Goal: Task Accomplishment & Management: Manage account settings

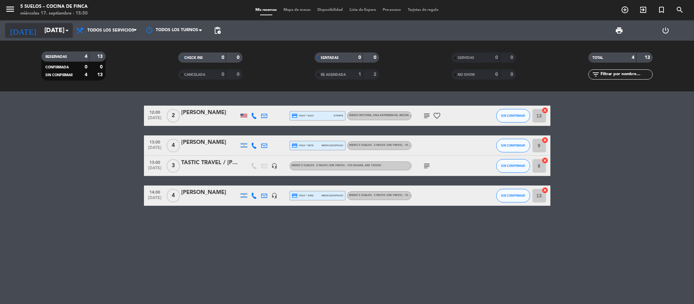
click at [43, 26] on input "[DATE]" at bounding box center [82, 30] width 82 height 14
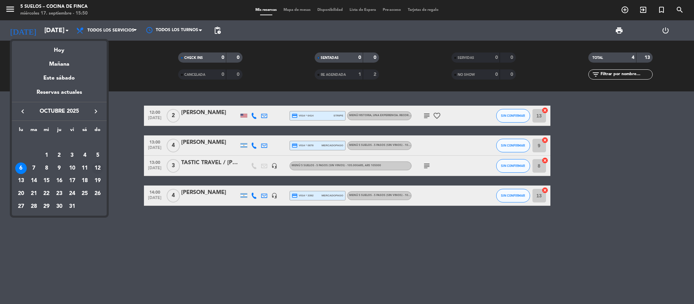
click at [99, 168] on div "12" at bounding box center [98, 169] width 12 height 12
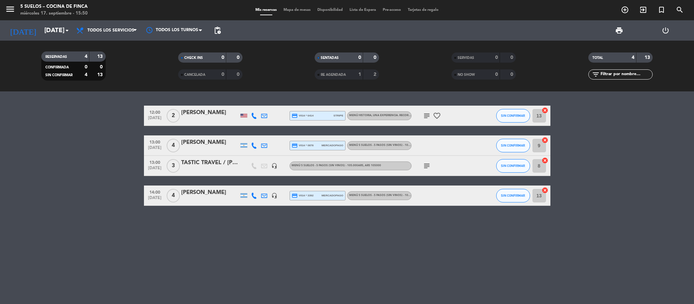
type input "[DATE]"
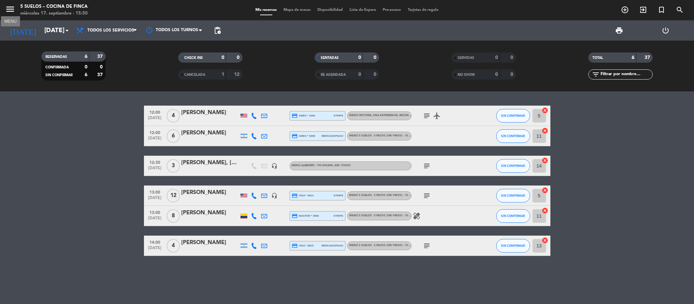
click at [11, 12] on icon "menu" at bounding box center [10, 9] width 10 height 10
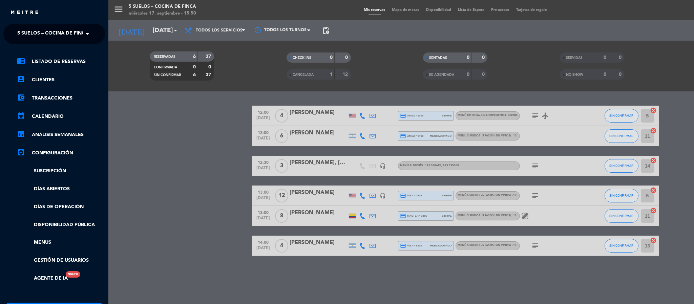
click at [21, 29] on span "5 SUELOS – COCINA DE FINCA" at bounding box center [52, 34] width 71 height 14
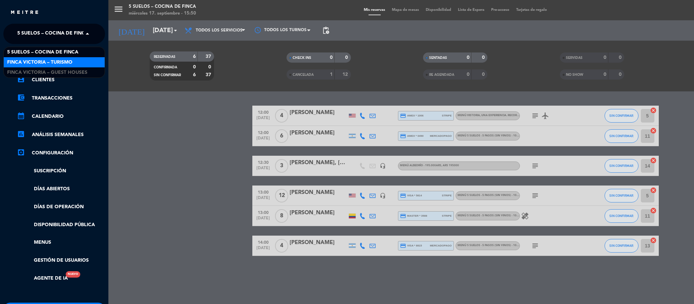
click at [27, 65] on span "FINCA VICTORIA – TURISMO" at bounding box center [39, 63] width 65 height 8
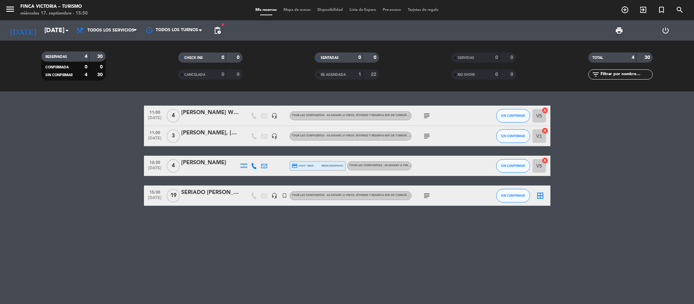
click at [213, 196] on div "SERIADO [PERSON_NAME]" at bounding box center [210, 192] width 58 height 9
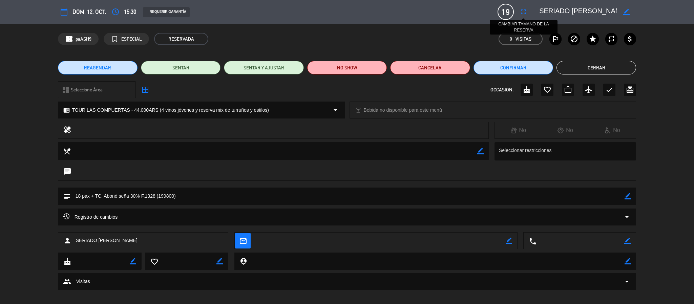
click at [522, 12] on icon "fullscreen" at bounding box center [523, 12] width 8 height 8
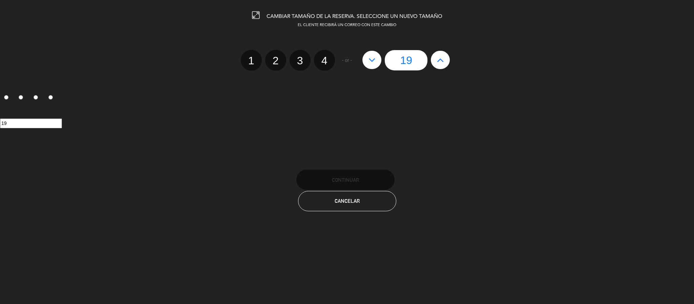
click at [435, 61] on button at bounding box center [440, 60] width 19 height 18
type input "20"
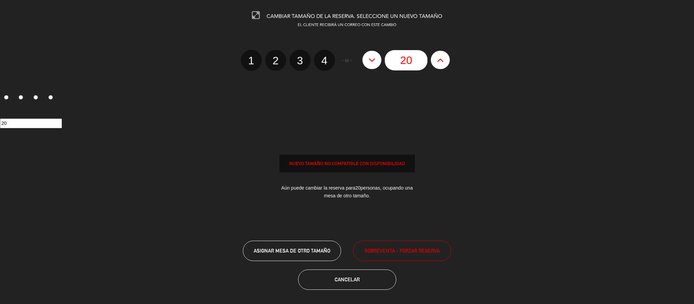
click at [435, 61] on button at bounding box center [440, 60] width 19 height 18
type input "21"
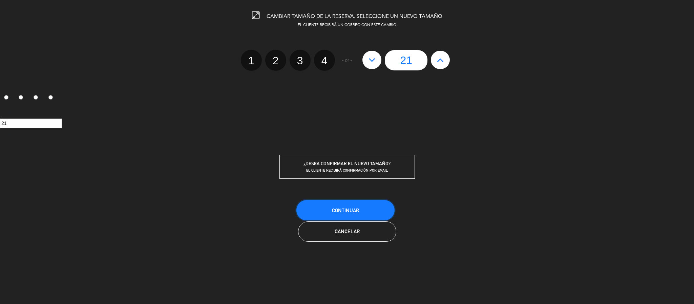
click at [358, 213] on span "Continuar" at bounding box center [345, 211] width 27 height 6
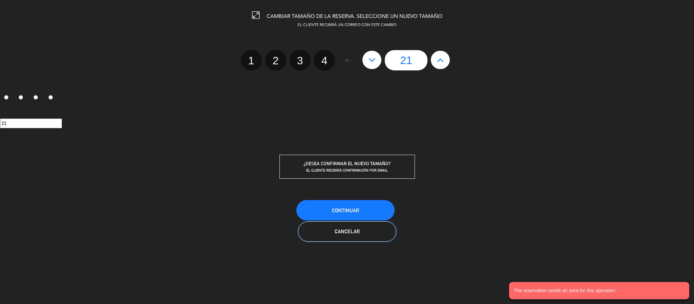
click at [359, 229] on span "Cancelar" at bounding box center [347, 232] width 25 height 6
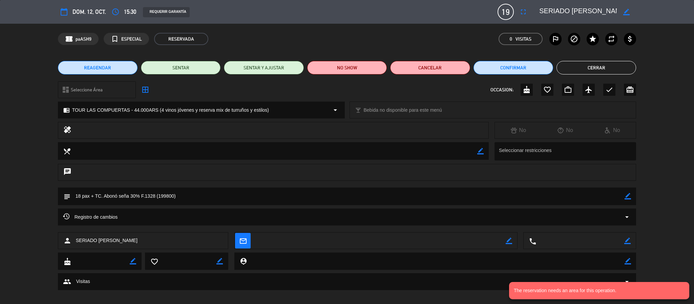
click at [92, 72] on button "REAGENDAR" at bounding box center [98, 68] width 80 height 14
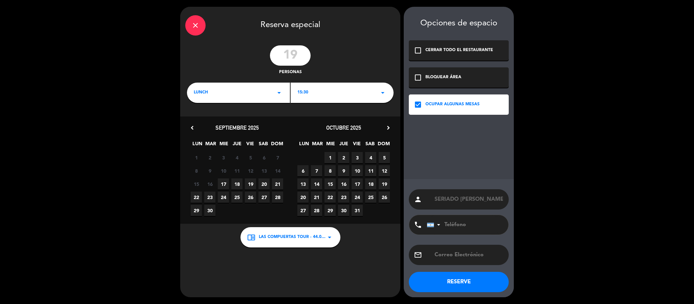
drag, startPoint x: 297, startPoint y: 57, endPoint x: 265, endPoint y: 60, distance: 32.7
click at [265, 60] on div "19 personas" at bounding box center [290, 60] width 220 height 30
type input "21"
click at [443, 283] on button "RESERVE" at bounding box center [459, 282] width 100 height 20
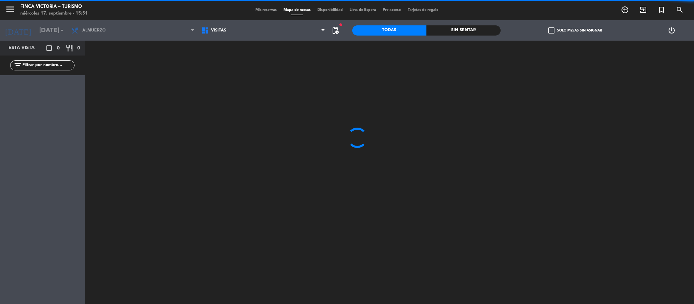
click at [259, 10] on span "Mis reservas" at bounding box center [266, 10] width 28 height 4
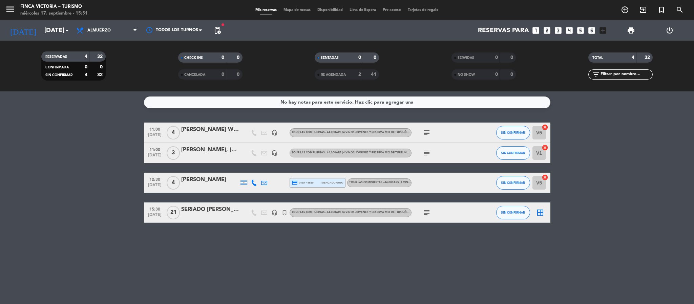
click at [205, 211] on div "SERIADO [PERSON_NAME]" at bounding box center [210, 209] width 58 height 9
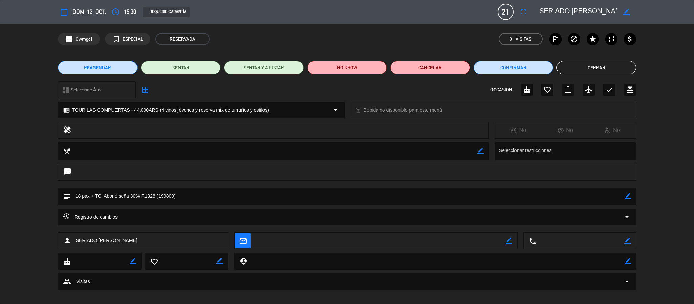
click at [81, 194] on textarea at bounding box center [347, 196] width 554 height 17
click at [629, 196] on icon "border_color" at bounding box center [628, 196] width 6 height 6
click at [77, 193] on textarea at bounding box center [347, 196] width 554 height 17
type textarea "INGLÉS. 20 pax + TC. Abonó seña 30% F.1328 (199800)"
click at [629, 197] on icon at bounding box center [628, 196] width 6 height 6
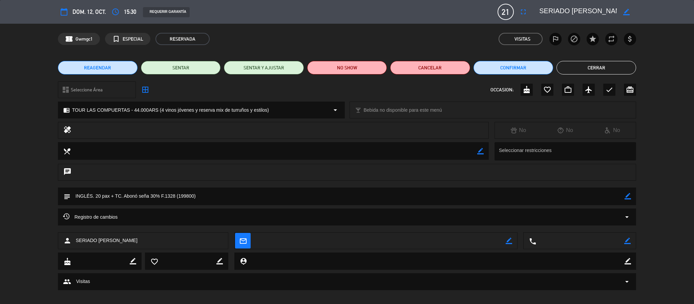
click at [588, 66] on button "Cerrar" at bounding box center [596, 68] width 80 height 14
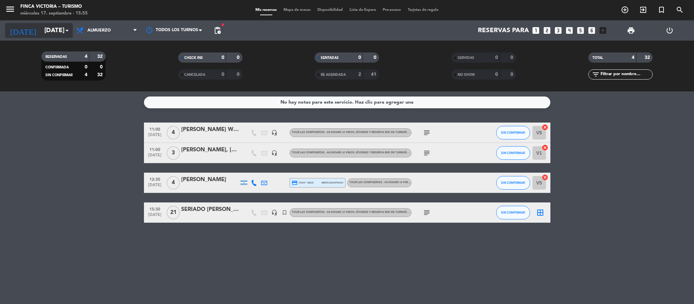
click at [41, 36] on input "[DATE]" at bounding box center [82, 30] width 82 height 14
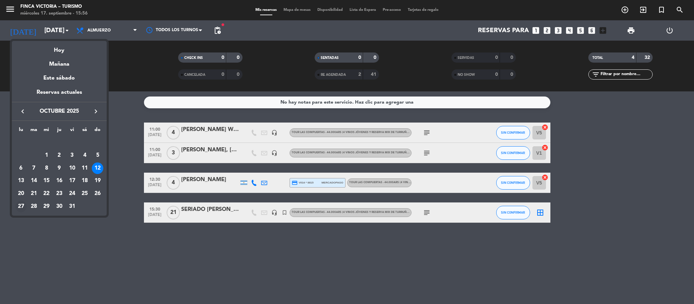
click at [24, 208] on div "27" at bounding box center [21, 207] width 12 height 12
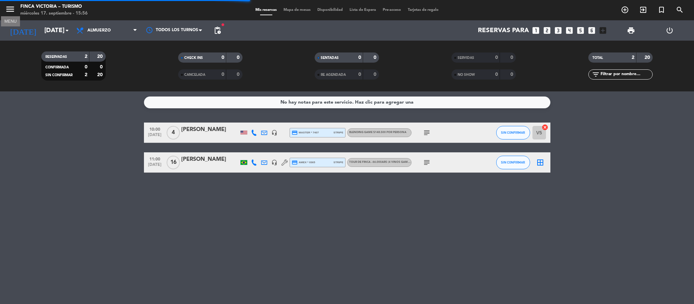
click at [8, 8] on icon "menu" at bounding box center [10, 9] width 10 height 10
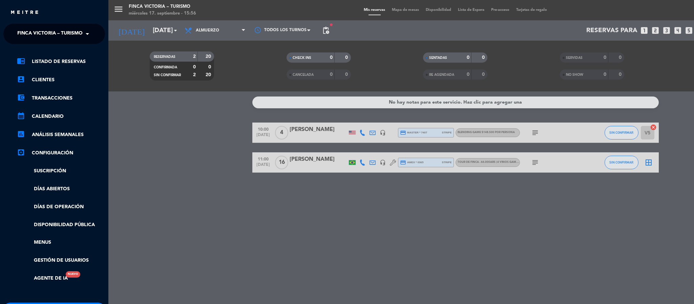
click at [17, 31] on span "FINCA VICTORIA – TURISMO" at bounding box center [49, 34] width 65 height 14
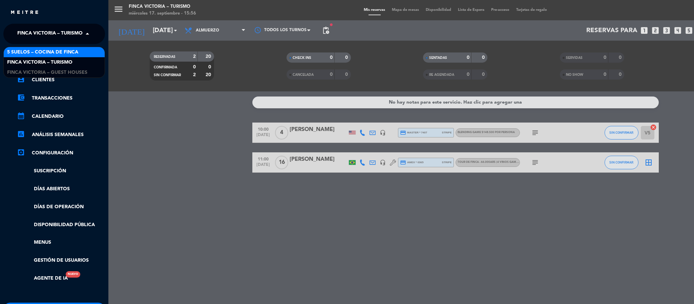
click at [34, 51] on span "5 SUELOS – COCINA DE FINCA" at bounding box center [42, 52] width 71 height 8
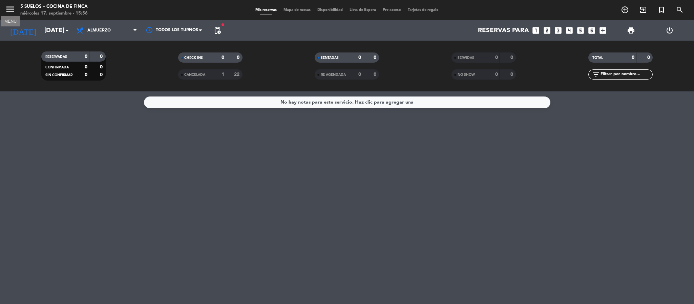
click at [13, 6] on icon "menu" at bounding box center [10, 9] width 10 height 10
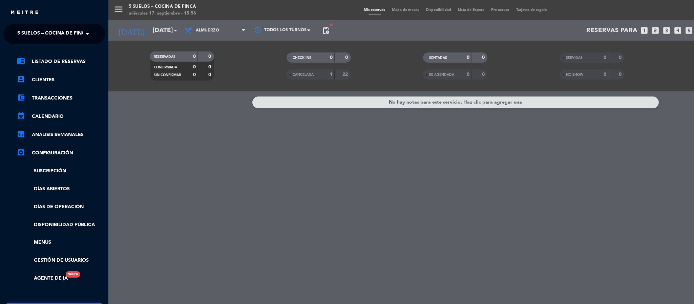
click at [36, 35] on span "5 SUELOS – COCINA DE FINCA" at bounding box center [52, 34] width 71 height 14
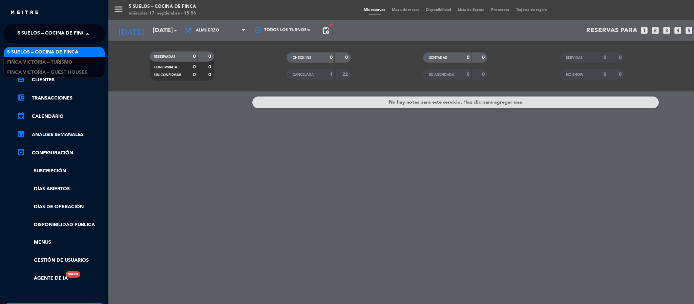
drag, startPoint x: 36, startPoint y: 35, endPoint x: 138, endPoint y: 36, distance: 102.6
click at [138, 36] on div "close × 5 SUELOS – COCINA DE FINCA × 5 SUELOS – COCINA DE FINCA FINCA VICTORIA …" at bounding box center [347, 152] width 694 height 304
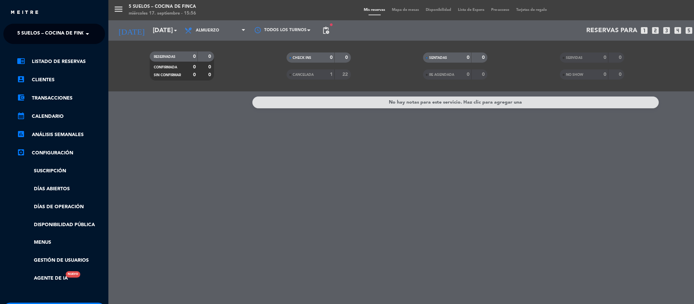
click at [138, 36] on div "menu 5 SUELOS – COCINA DE FINCA [DATE] 17. septiembre - 15:56 Mis reservas Mapa…" at bounding box center [455, 152] width 694 height 304
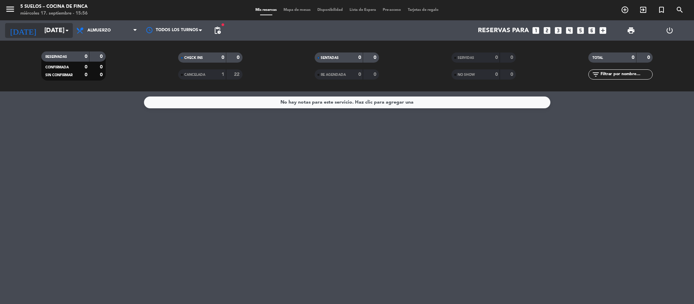
click at [52, 29] on input "[DATE]" at bounding box center [82, 30] width 82 height 14
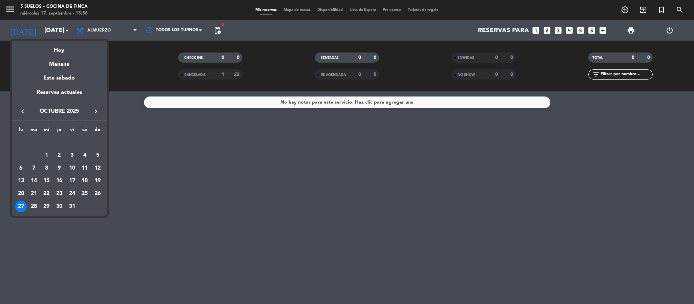
click at [23, 112] on icon "keyboard_arrow_left" at bounding box center [23, 111] width 8 height 8
click at [88, 194] on div "27" at bounding box center [85, 194] width 12 height 12
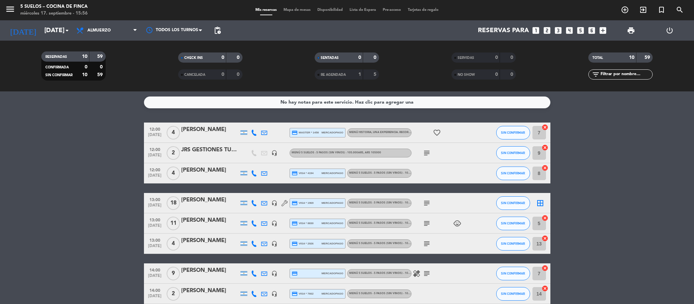
click at [425, 152] on icon "subject" at bounding box center [427, 153] width 8 height 8
click at [193, 151] on div "JRS GESTIONES TURÍSTICAS / [PERSON_NAME] y [PERSON_NAME]" at bounding box center [210, 150] width 58 height 9
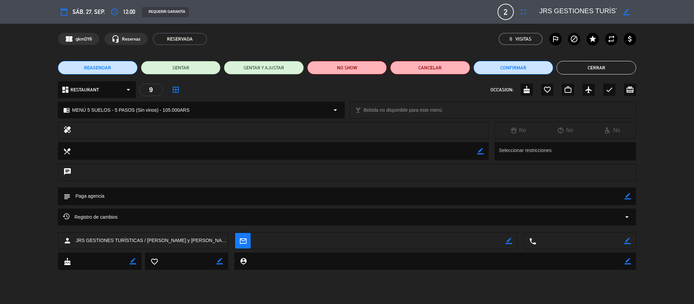
click at [19, 199] on div "subject border_color" at bounding box center [347, 198] width 694 height 21
click at [572, 68] on button "Cerrar" at bounding box center [596, 68] width 80 height 14
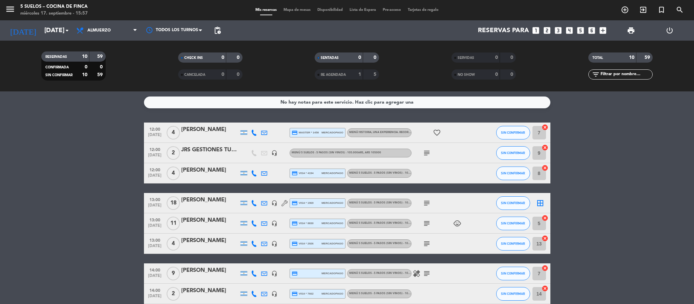
click at [53, 146] on bookings-row "12:00 [DATE] 4 [PERSON_NAME] credit_card master * 1458 mercadopago MENÚ HISTORI…" at bounding box center [347, 234] width 694 height 222
click at [41, 29] on input "[DATE]" at bounding box center [82, 30] width 82 height 14
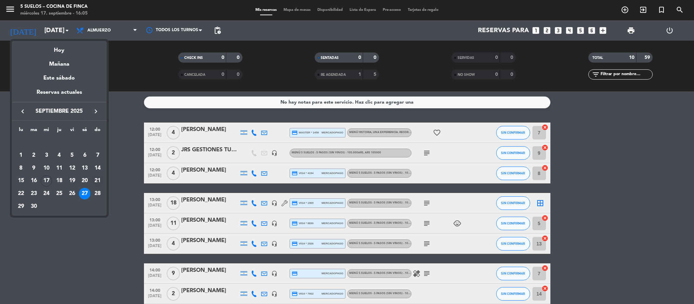
click at [96, 181] on div "21" at bounding box center [98, 181] width 12 height 12
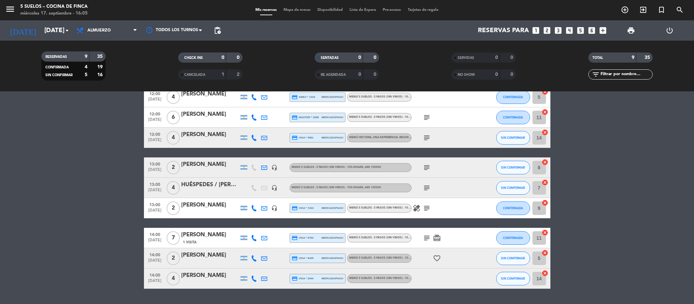
scroll to position [54, 0]
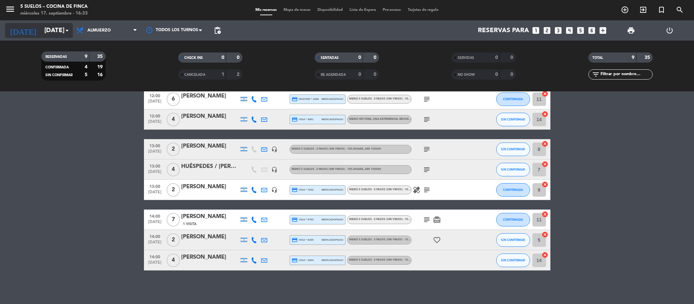
click at [49, 25] on input "[DATE]" at bounding box center [82, 30] width 82 height 14
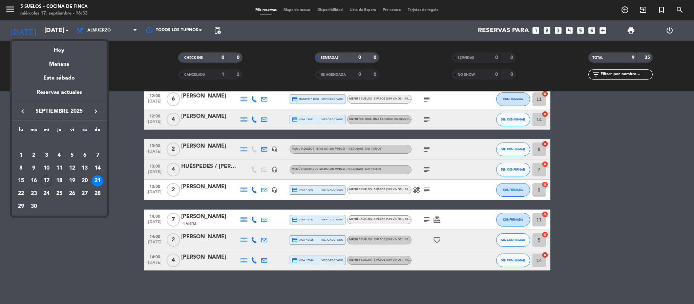
click at [86, 195] on div "27" at bounding box center [85, 194] width 12 height 12
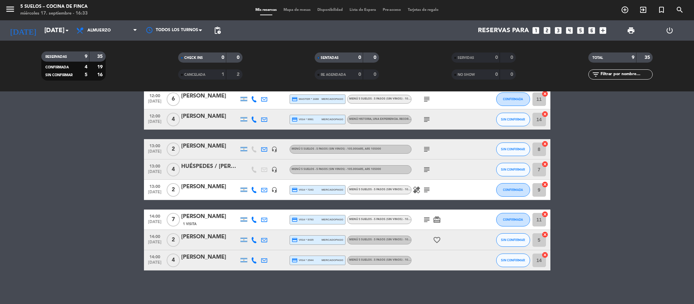
type input "[DATE]"
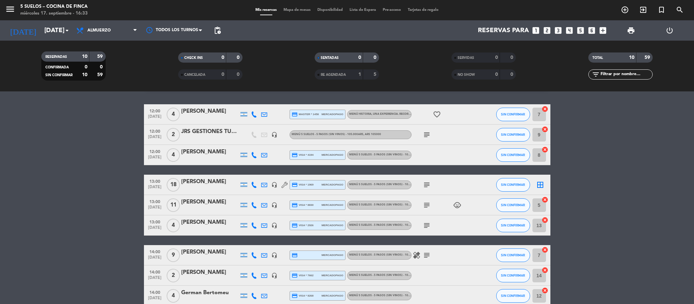
scroll to position [3, 0]
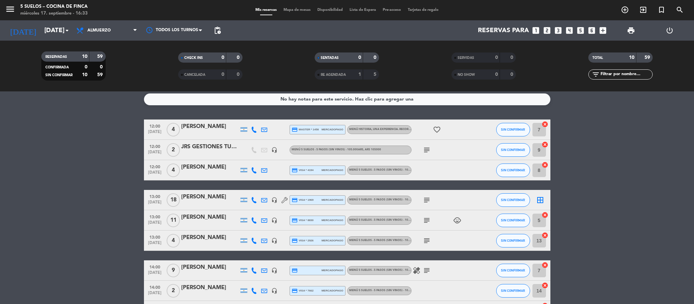
click at [207, 147] on div "JRS GESTIONES TURÍSTICAS / [PERSON_NAME] y [PERSON_NAME]" at bounding box center [210, 147] width 58 height 9
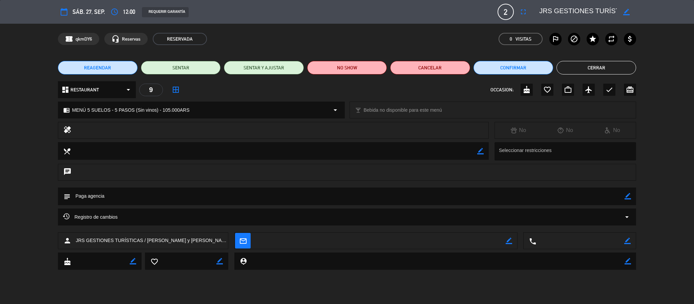
click at [629, 196] on icon "border_color" at bounding box center [628, 196] width 6 height 6
drag, startPoint x: 116, startPoint y: 196, endPoint x: 47, endPoint y: 184, distance: 69.8
click at [47, 184] on div "calendar_today sáb. 27, sep. access_time 12:00 REQUERIR GARANTÍA 2 JRS GESTIONE…" at bounding box center [347, 152] width 694 height 304
click at [96, 196] on textarea at bounding box center [347, 196] width 554 height 17
click at [98, 194] on textarea at bounding box center [347, 196] width 554 height 17
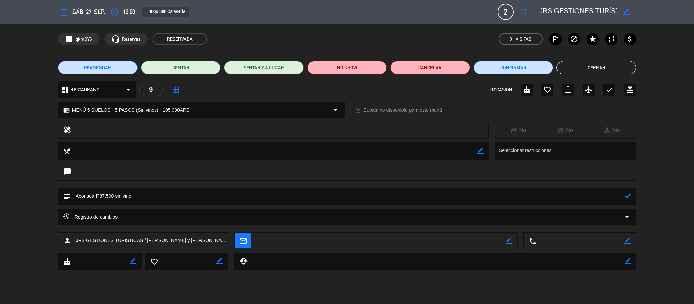
drag, startPoint x: 113, startPoint y: 193, endPoint x: 101, endPoint y: 194, distance: 12.3
click at [101, 194] on textarea at bounding box center [347, 196] width 554 height 17
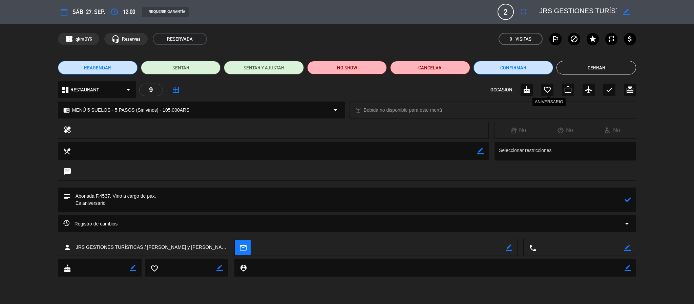
click at [550, 88] on icon "favorite_border" at bounding box center [547, 90] width 8 height 8
click at [125, 204] on textarea at bounding box center [347, 200] width 554 height 24
type textarea "Abonada F.4537. Vino a cargo de pax. Es aniversario de la pareja, hacer un pres…"
click at [629, 201] on icon at bounding box center [628, 199] width 6 height 6
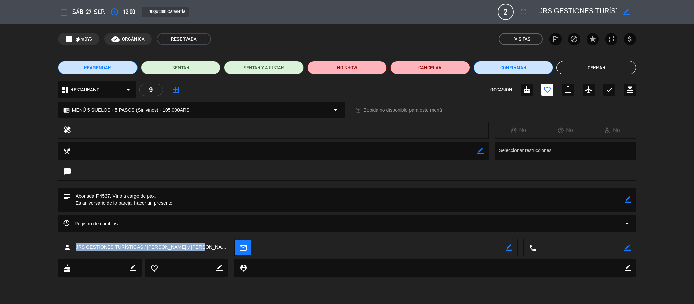
drag, startPoint x: 205, startPoint y: 248, endPoint x: 77, endPoint y: 245, distance: 128.1
click at [77, 245] on div "person JRS GESTIONES TURÍSTICAS / [PERSON_NAME] y [PERSON_NAME]" at bounding box center [143, 247] width 171 height 17
copy span "JRS GESTIONES TURÍSTICAS / [PERSON_NAME] y [PERSON_NAME]"
click at [585, 62] on button "Cerrar" at bounding box center [596, 68] width 80 height 14
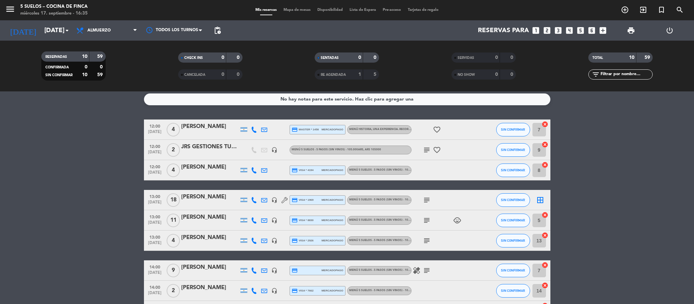
click at [426, 147] on icon "subject" at bounding box center [427, 150] width 8 height 8
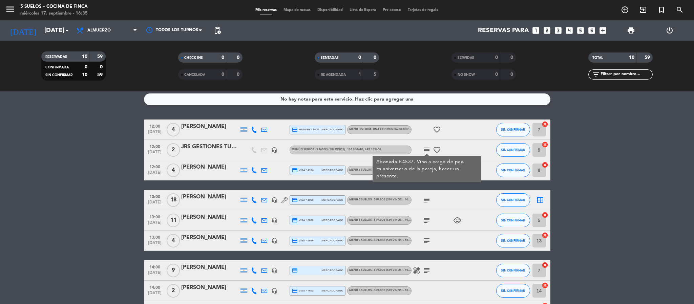
click at [14, 142] on bookings-row "12:00 [DATE] 4 [PERSON_NAME] credit_card master * 1458 mercadopago MENÚ HISTORI…" at bounding box center [347, 231] width 694 height 222
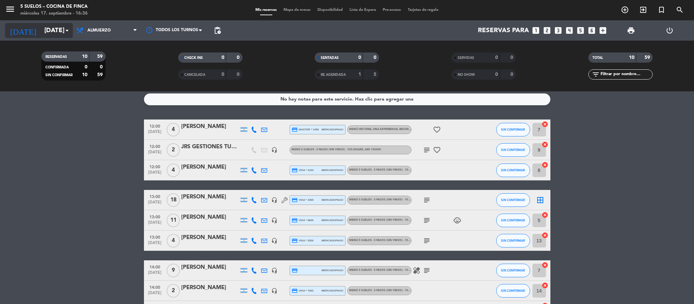
click at [47, 30] on input "[DATE]" at bounding box center [82, 30] width 82 height 14
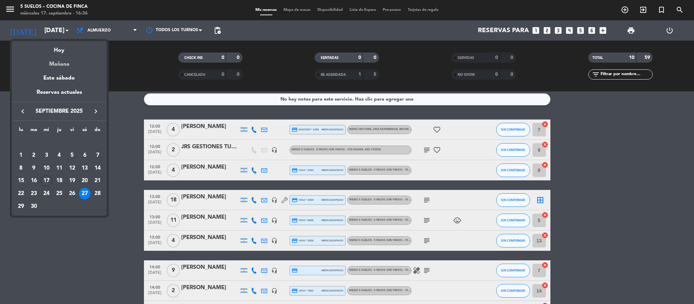
click at [51, 61] on div "Mañana" at bounding box center [59, 62] width 95 height 14
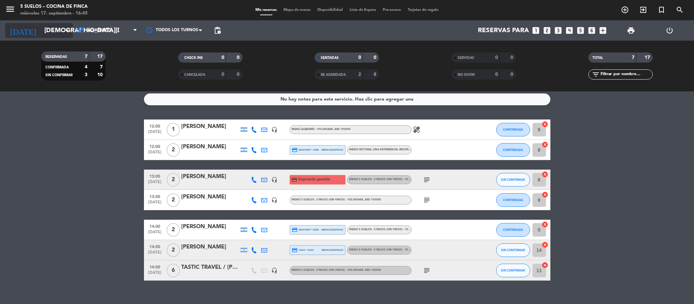
click at [41, 27] on input "[DEMOGRAPHIC_DATA][DATE]" at bounding box center [82, 30] width 82 height 14
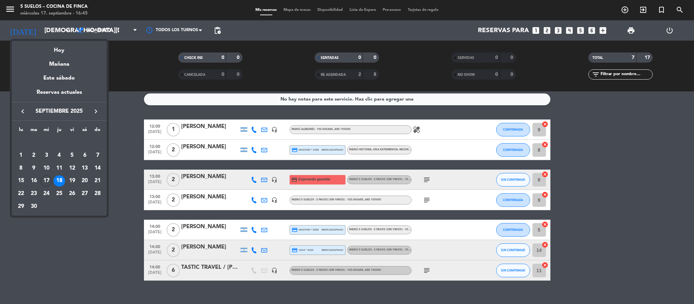
click at [92, 110] on icon "keyboard_arrow_right" at bounding box center [96, 111] width 8 height 8
click at [99, 177] on div "19" at bounding box center [98, 181] width 12 height 12
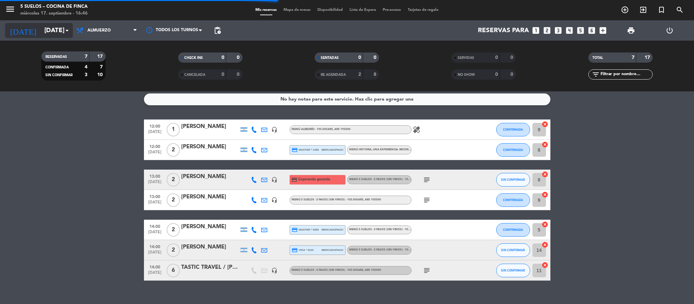
scroll to position [0, 0]
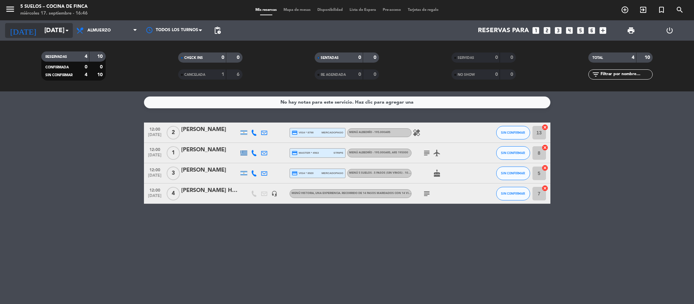
click at [41, 30] on input "[DATE]" at bounding box center [82, 30] width 82 height 14
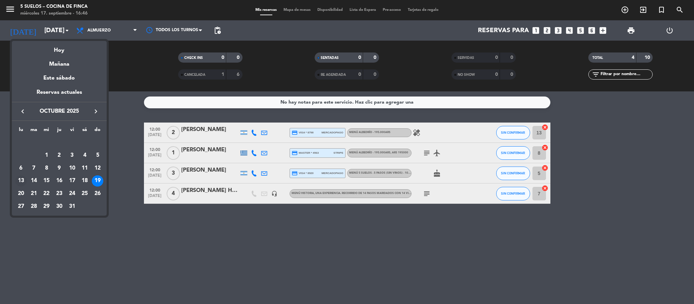
click at [20, 184] on div "13" at bounding box center [21, 181] width 12 height 12
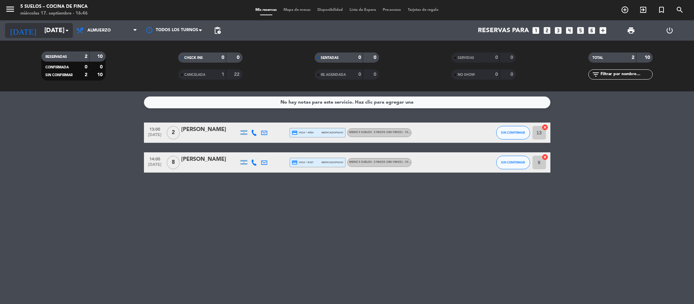
click at [46, 30] on input "[DATE]" at bounding box center [82, 30] width 82 height 14
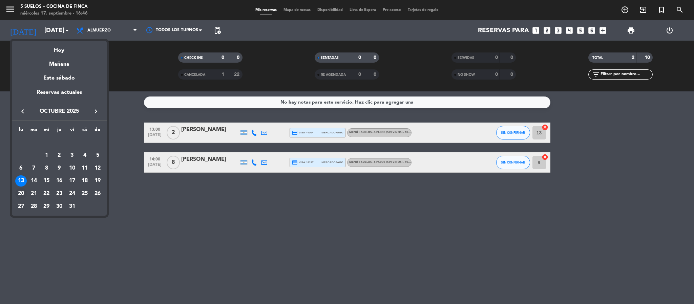
click at [20, 189] on div "20" at bounding box center [21, 194] width 12 height 12
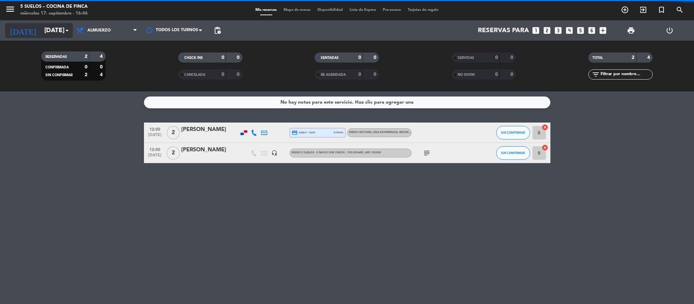
click at [41, 30] on input "[DATE]" at bounding box center [82, 30] width 82 height 14
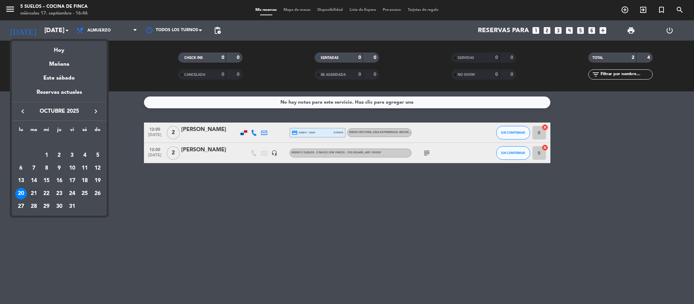
click at [33, 190] on div "21" at bounding box center [34, 194] width 12 height 12
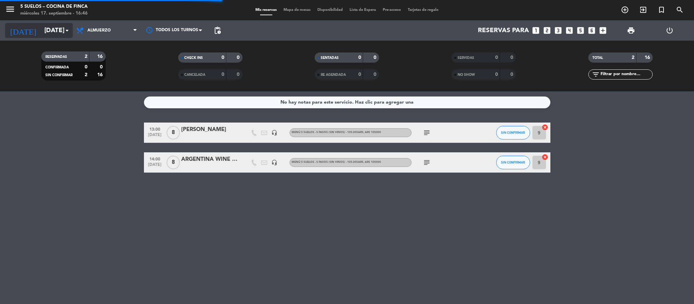
click at [42, 30] on input "[DATE]" at bounding box center [82, 30] width 82 height 14
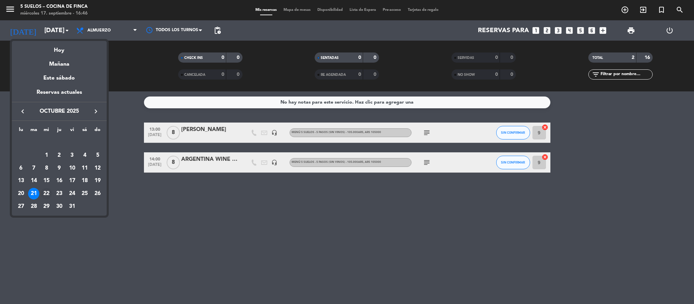
click at [47, 192] on div "22" at bounding box center [47, 194] width 12 height 12
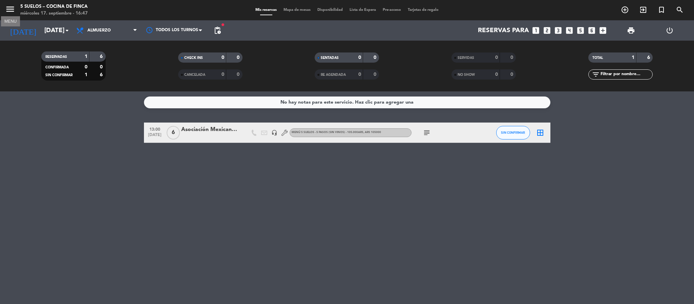
click at [12, 10] on icon "menu" at bounding box center [10, 9] width 10 height 10
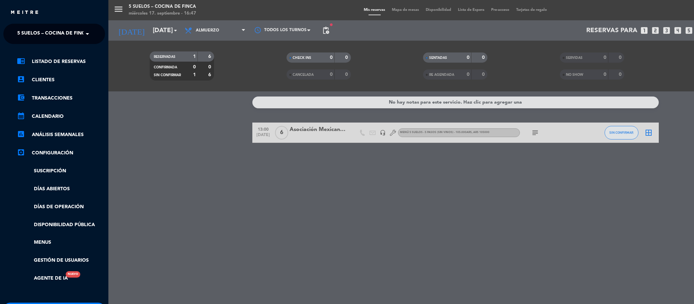
click at [23, 34] on span "5 SUELOS – COCINA DE FINCA" at bounding box center [52, 34] width 71 height 14
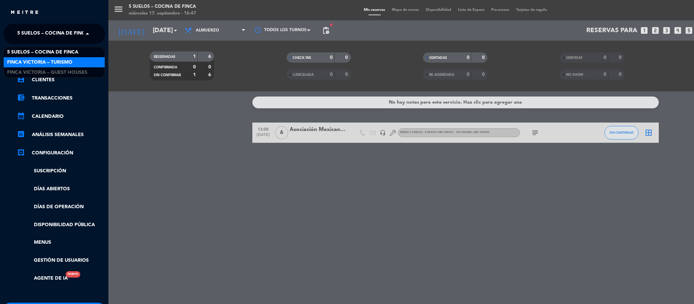
click at [24, 59] on span "FINCA VICTORIA – TURISMO" at bounding box center [39, 63] width 65 height 8
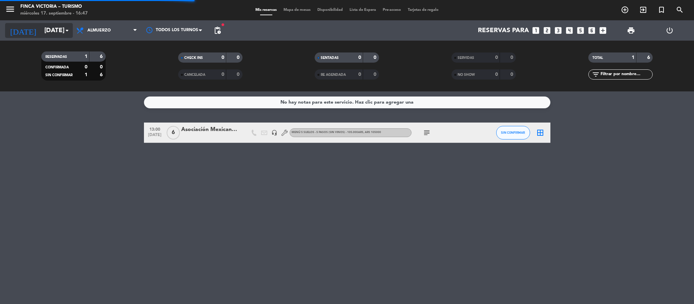
click at [41, 30] on input "[DATE]" at bounding box center [82, 30] width 82 height 14
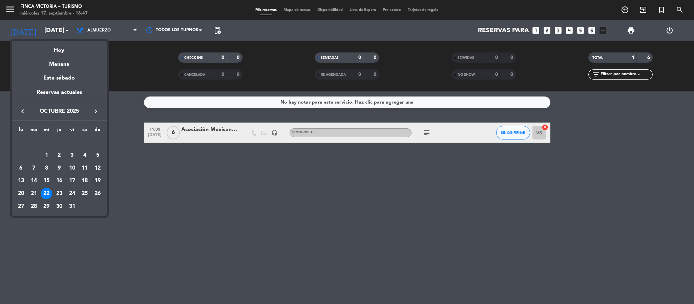
click at [98, 182] on div "19" at bounding box center [98, 181] width 12 height 12
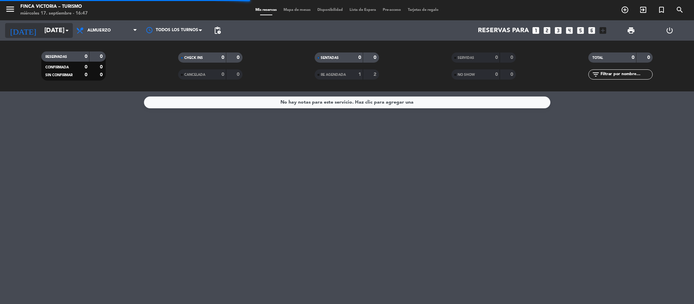
click at [42, 34] on input "[DATE]" at bounding box center [82, 30] width 82 height 14
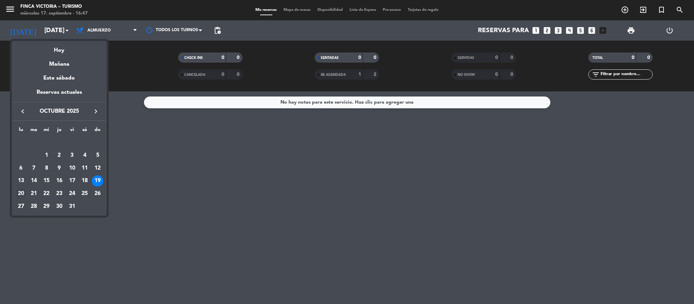
click at [18, 193] on div "20" at bounding box center [21, 194] width 12 height 12
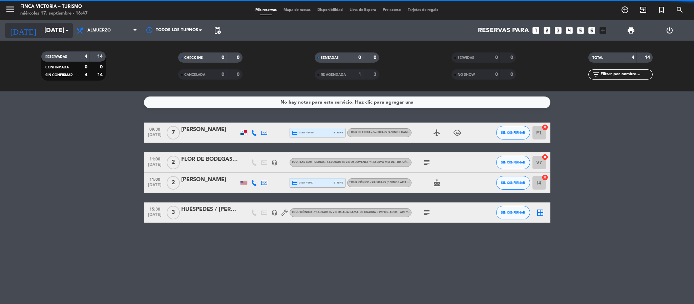
click at [41, 32] on input "[DATE]" at bounding box center [82, 30] width 82 height 14
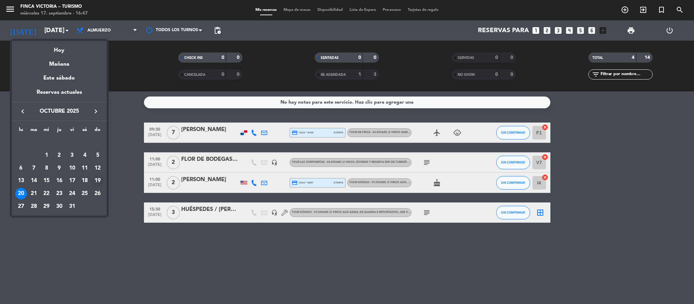
click at [96, 178] on div "19" at bounding box center [98, 181] width 12 height 12
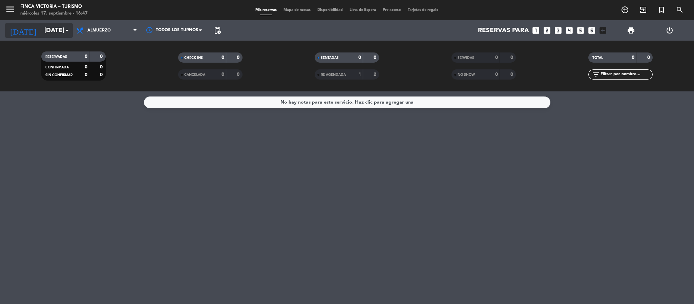
click at [41, 27] on input "[DATE]" at bounding box center [82, 30] width 82 height 14
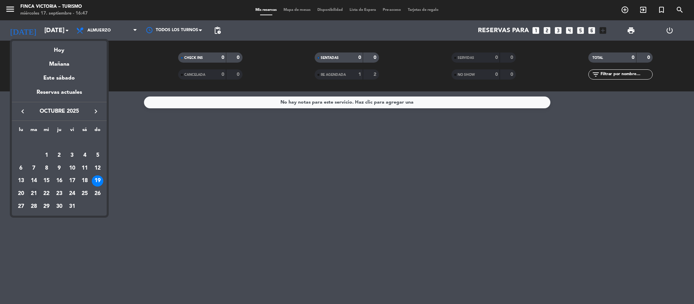
click at [33, 195] on div "21" at bounding box center [34, 194] width 12 height 12
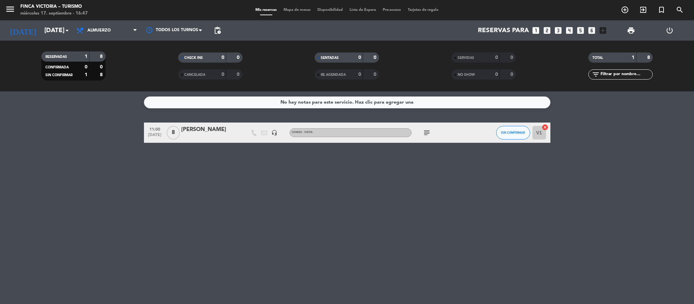
click at [430, 133] on icon "subject" at bounding box center [427, 133] width 8 height 8
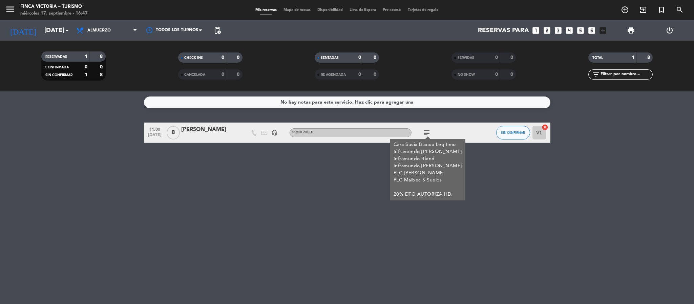
click at [101, 128] on bookings-row "11:00 [DATE] 8 [PERSON_NAME] headset_mic COMEX - VISITA subject Cara Sucia Blan…" at bounding box center [347, 133] width 694 height 20
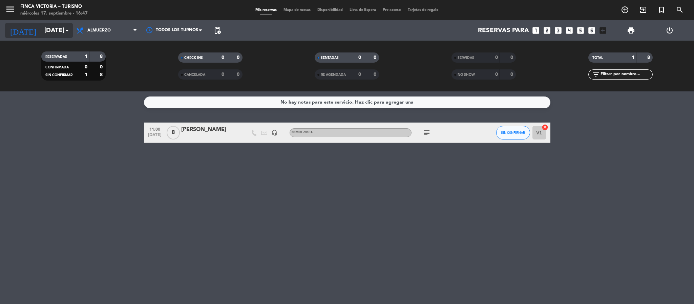
click at [55, 38] on div "[DATE] [DATE] arrow_drop_down" at bounding box center [39, 30] width 68 height 20
click at [54, 35] on input "[DATE]" at bounding box center [82, 30] width 82 height 14
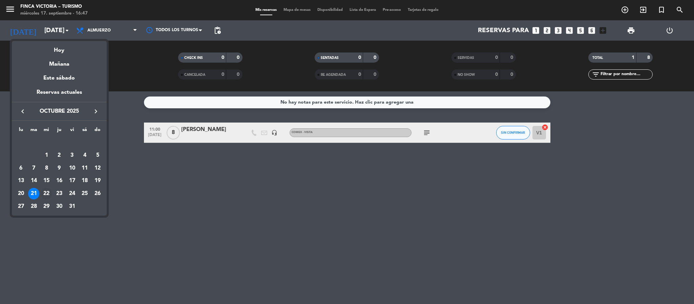
click at [43, 195] on div "22" at bounding box center [47, 194] width 12 height 12
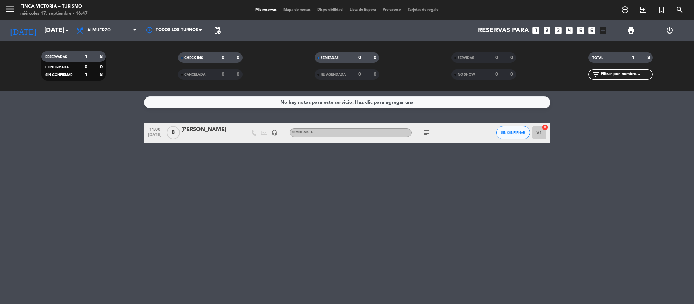
type input "[DATE]"
click at [12, 6] on icon "menu" at bounding box center [10, 9] width 10 height 10
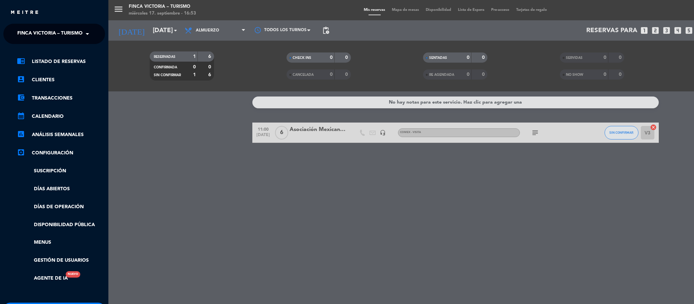
click at [22, 25] on ng-select "× FINCA VICTORIA – TURISMO ×" at bounding box center [54, 34] width 102 height 20
click at [24, 34] on span "FINCA VICTORIA – TURISMO" at bounding box center [49, 34] width 65 height 14
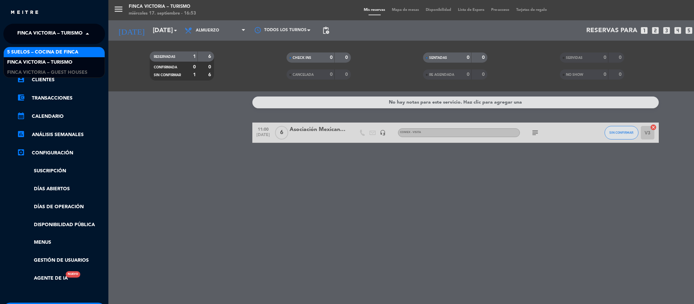
click at [28, 53] on span "5 SUELOS – COCINA DE FINCA" at bounding box center [42, 52] width 71 height 8
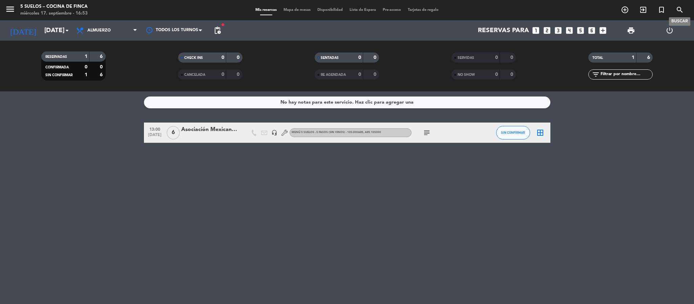
click at [680, 13] on icon "search" at bounding box center [680, 10] width 8 height 8
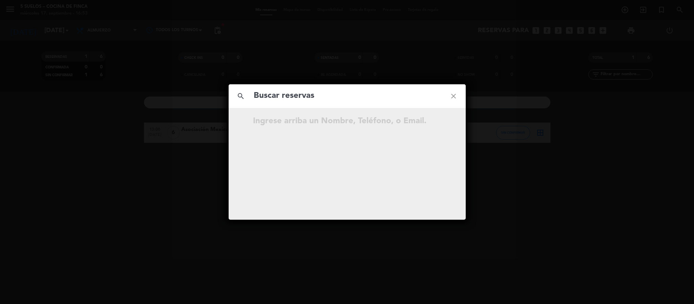
click at [302, 90] on input "text" at bounding box center [347, 96] width 188 height 14
click at [299, 92] on input "text" at bounding box center [347, 96] width 188 height 14
type input "[PERSON_NAME]"
drag, startPoint x: 283, startPoint y: 91, endPoint x: 237, endPoint y: 89, distance: 46.5
click at [237, 89] on div "search [PERSON_NAME] close" at bounding box center [347, 96] width 237 height 24
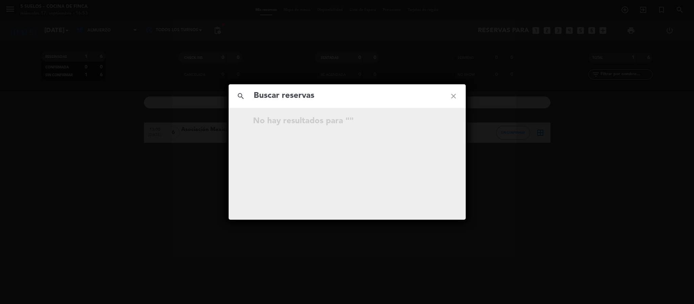
click at [450, 97] on icon "close" at bounding box center [453, 96] width 24 height 24
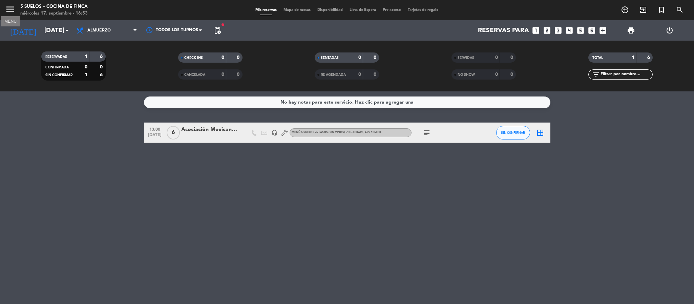
click at [10, 12] on icon "menu" at bounding box center [10, 9] width 10 height 10
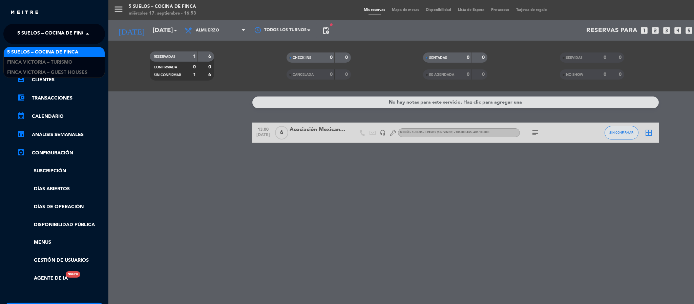
click at [22, 33] on span "5 SUELOS – COCINA DE FINCA" at bounding box center [52, 34] width 71 height 14
click at [28, 63] on span "FINCA VICTORIA – TURISMO" at bounding box center [39, 63] width 65 height 8
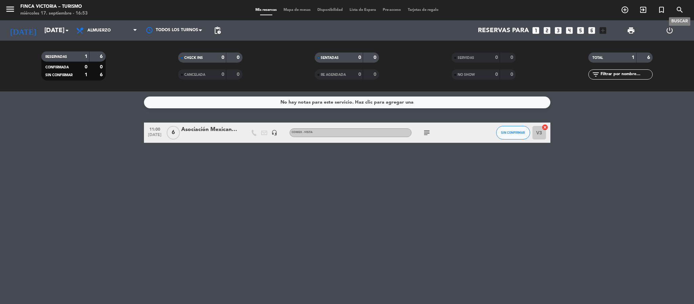
click at [676, 9] on icon "search" at bounding box center [680, 10] width 8 height 8
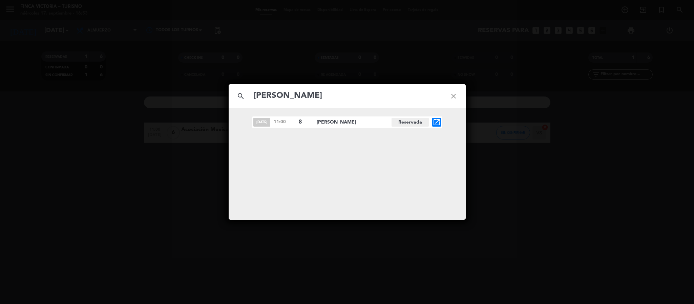
type input "[PERSON_NAME]"
click at [458, 93] on icon "close" at bounding box center [453, 96] width 24 height 24
click at [451, 100] on icon "close" at bounding box center [453, 96] width 24 height 24
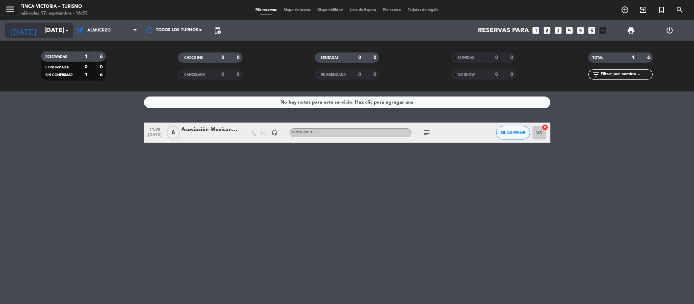
click at [41, 32] on input "[DATE]" at bounding box center [82, 30] width 82 height 14
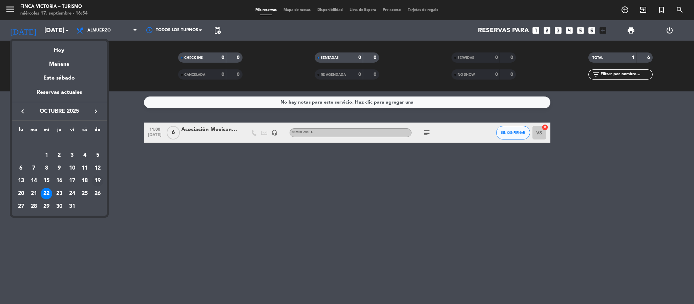
click at [96, 181] on div "19" at bounding box center [98, 181] width 12 height 12
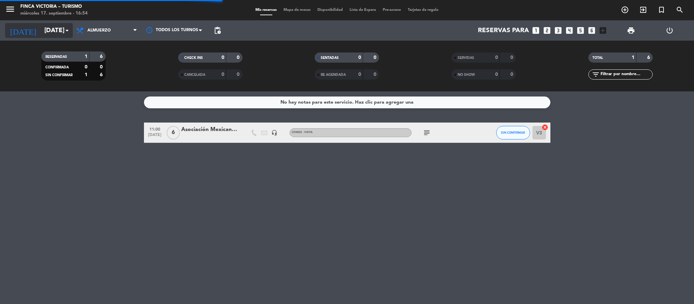
click at [41, 35] on input "[DATE]" at bounding box center [82, 30] width 82 height 14
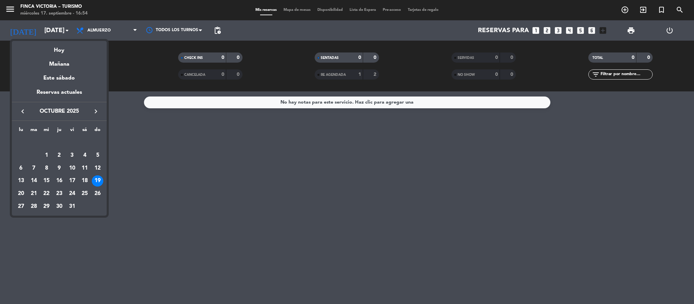
click at [24, 104] on div "keyboard_arrow_left octubre 2025 keyboard_arrow_right" at bounding box center [59, 111] width 95 height 19
click at [23, 107] on button "keyboard_arrow_left" at bounding box center [23, 111] width 12 height 9
click at [74, 179] on div "19" at bounding box center [72, 181] width 12 height 12
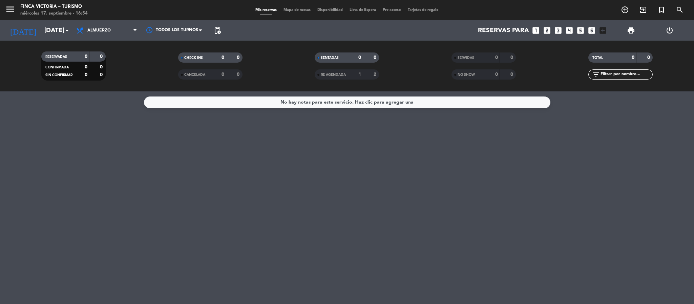
type input "[DATE]"
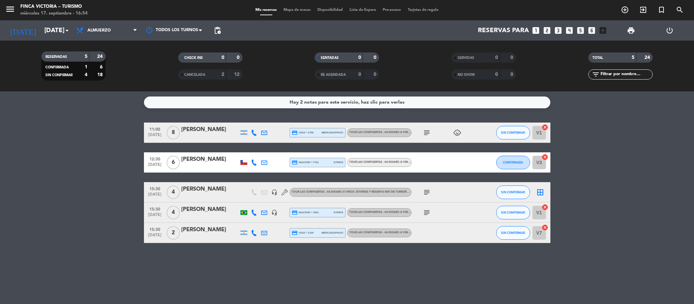
click at [459, 133] on icon "child_care" at bounding box center [457, 133] width 8 height 8
click at [188, 134] on div "[PERSON_NAME]" at bounding box center [210, 129] width 58 height 9
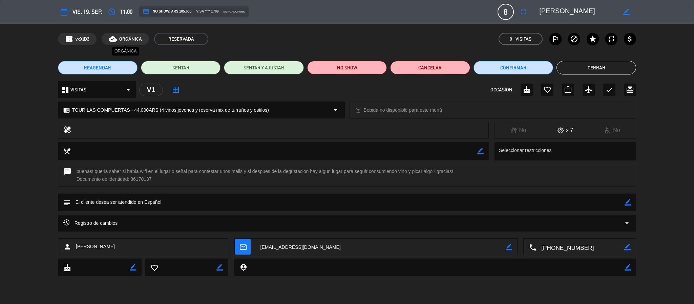
click at [130, 36] on span "ORGÁNICA" at bounding box center [130, 39] width 23 height 8
click at [105, 200] on textarea at bounding box center [347, 202] width 554 height 17
click at [101, 216] on div "Registro de cambios arrow_drop_down" at bounding box center [347, 223] width 578 height 17
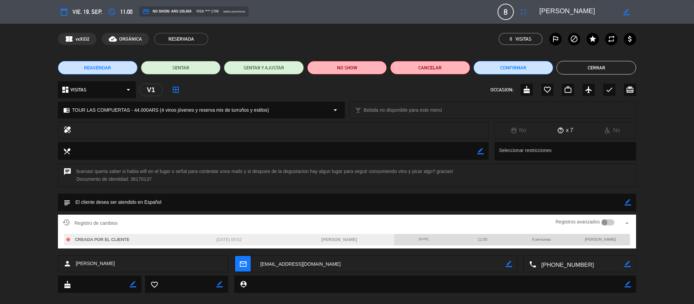
click at [101, 216] on div "Registro de cambios Registros avanzados arrow_drop_up" at bounding box center [347, 223] width 578 height 17
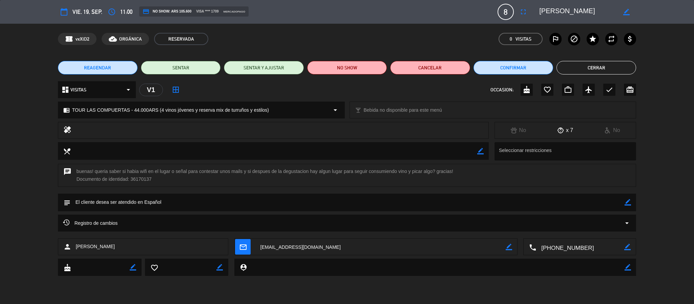
click at [47, 189] on div "chat buenas! queria saber si habia wifi en el lugar o señal para contestar unos…" at bounding box center [347, 179] width 694 height 30
click at [583, 68] on button "Cerrar" at bounding box center [596, 68] width 80 height 14
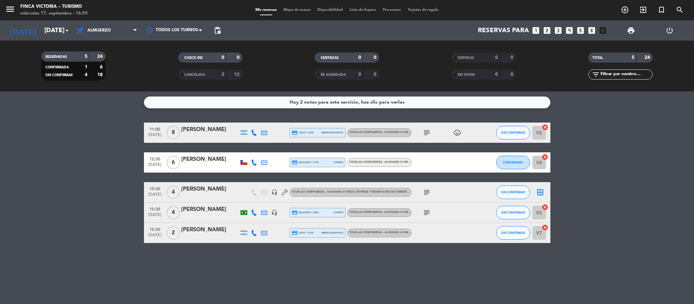
click at [195, 134] on div "[PERSON_NAME]" at bounding box center [210, 129] width 58 height 9
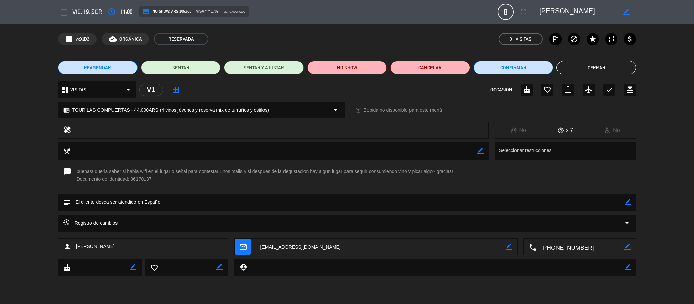
click at [625, 201] on icon "border_color" at bounding box center [628, 202] width 6 height 6
click at [279, 202] on textarea at bounding box center [347, 202] width 554 height 17
type textarea "E"
type textarea "Hubo equivocación al momento de la reserva. Son [DEMOGRAPHIC_DATA] adultos (a c…"
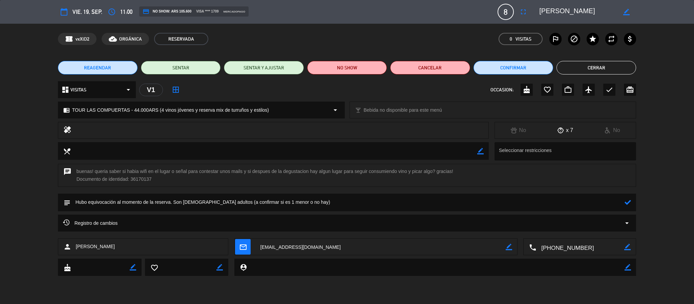
click at [628, 202] on icon at bounding box center [628, 202] width 6 height 6
